Goal: Information Seeking & Learning: Learn about a topic

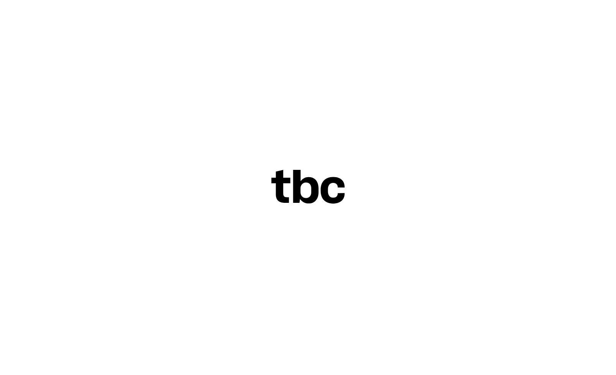
scroll to position [0, 22]
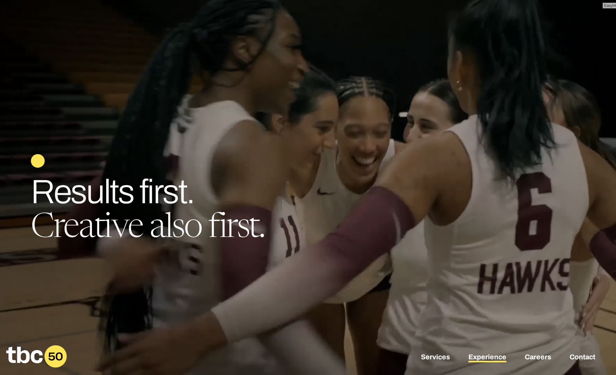
click at [491, 360] on link "Experience" at bounding box center [487, 357] width 38 height 9
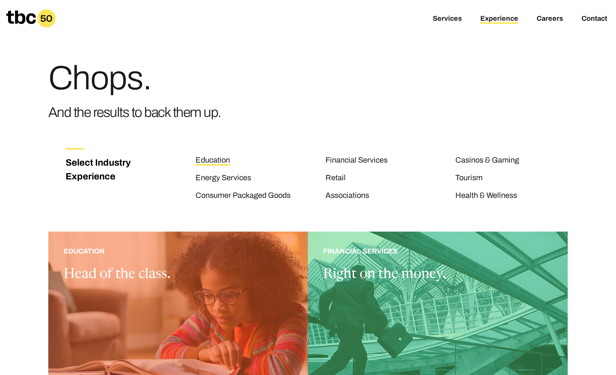
click at [220, 162] on link "Education" at bounding box center [212, 161] width 34 height 10
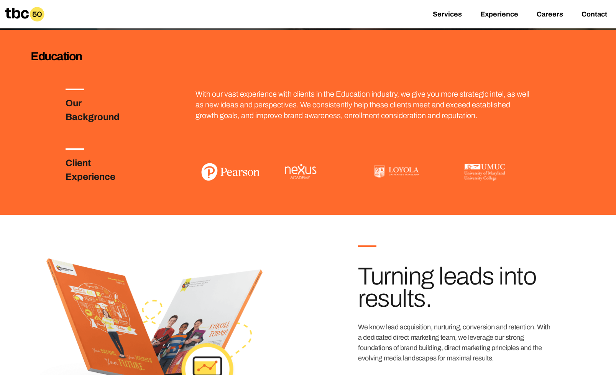
scroll to position [65, 0]
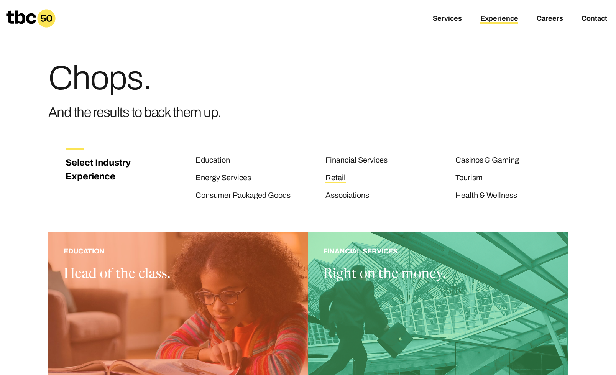
click at [336, 180] on link "Retail" at bounding box center [335, 178] width 20 height 10
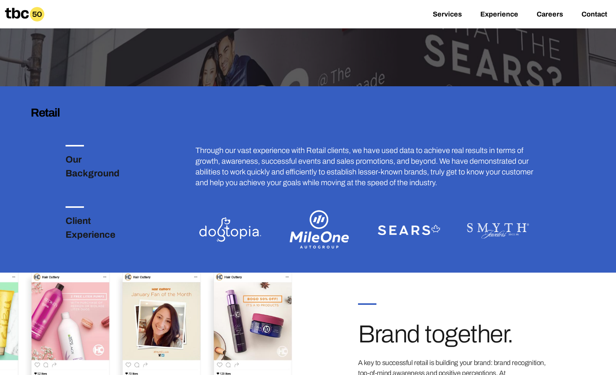
scroll to position [139, 0]
click at [404, 230] on img at bounding box center [409, 229] width 70 height 47
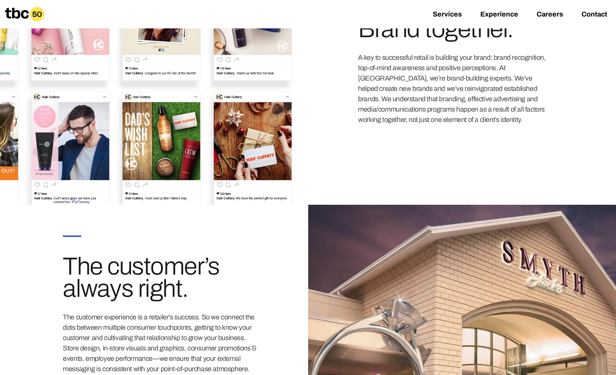
scroll to position [0, 0]
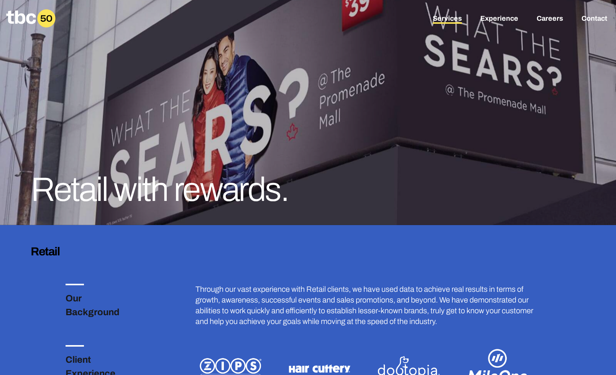
click at [455, 18] on link "Services" at bounding box center [447, 19] width 29 height 9
